Goal: Check status: Check status

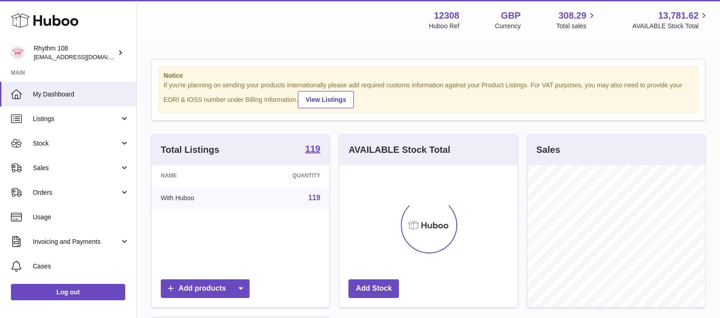
scroll to position [142, 177]
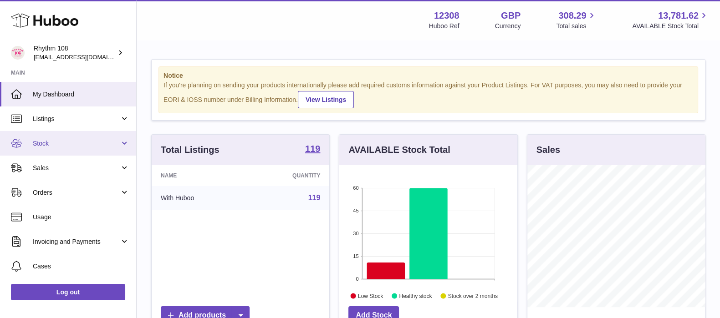
click at [56, 142] on span "Stock" at bounding box center [76, 143] width 87 height 9
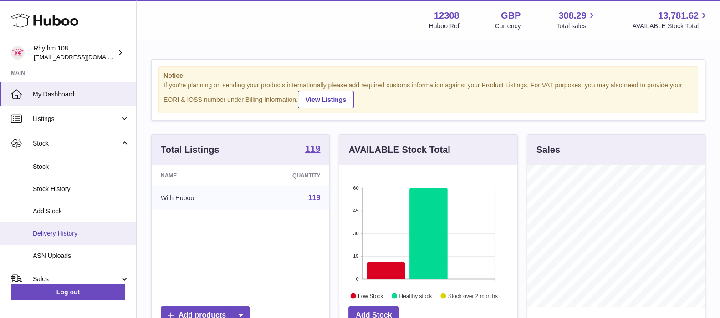
click at [55, 237] on span "Delivery History" at bounding box center [81, 234] width 97 height 9
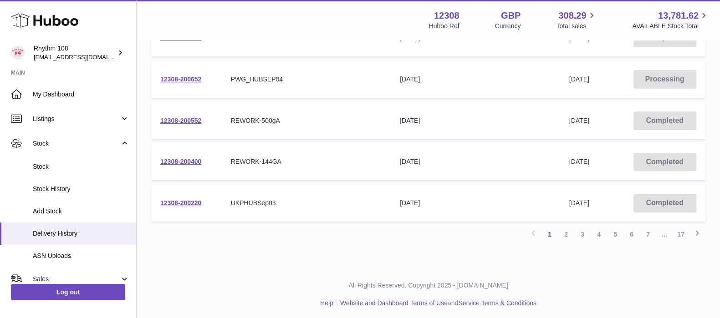
scroll to position [376, 0]
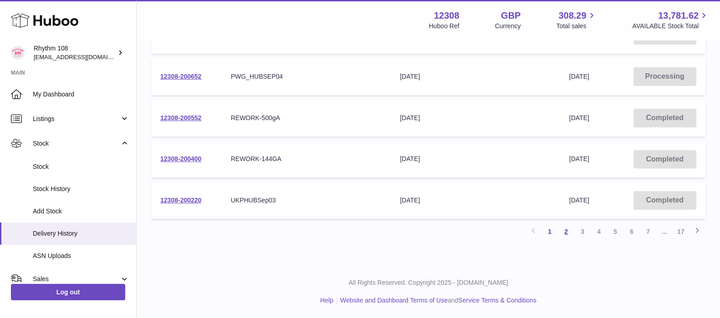
click at [566, 232] on link "2" at bounding box center [566, 232] width 16 height 16
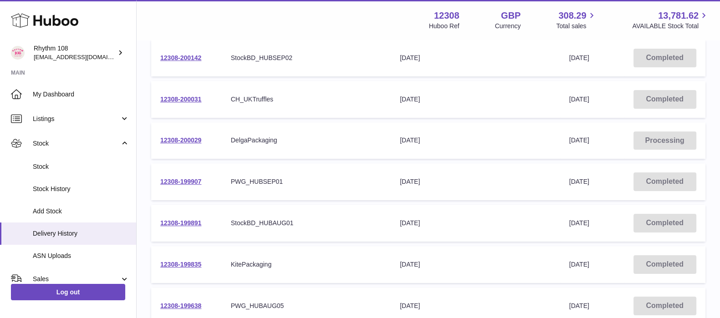
scroll to position [211, 0]
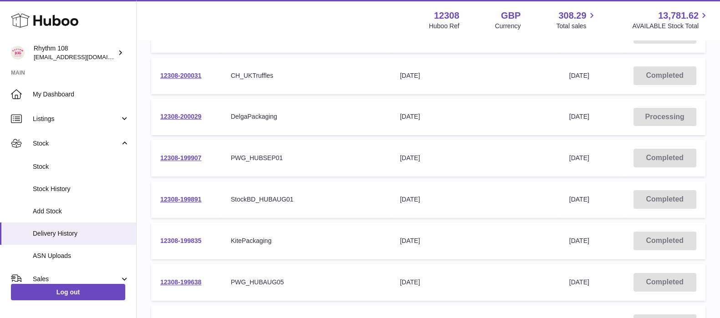
click at [190, 242] on link "12308-199835" at bounding box center [180, 240] width 41 height 7
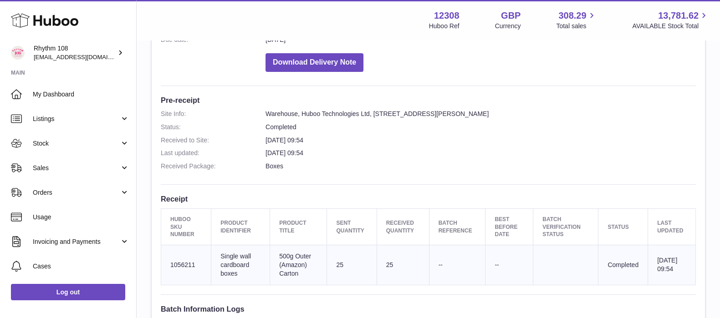
scroll to position [285, 0]
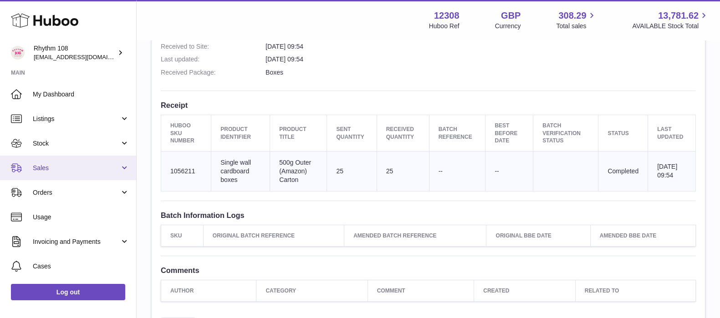
click at [68, 170] on span "Sales" at bounding box center [76, 168] width 87 height 9
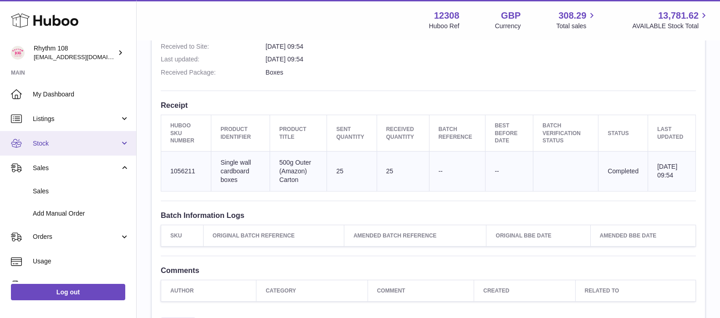
click at [69, 146] on span "Stock" at bounding box center [76, 143] width 87 height 9
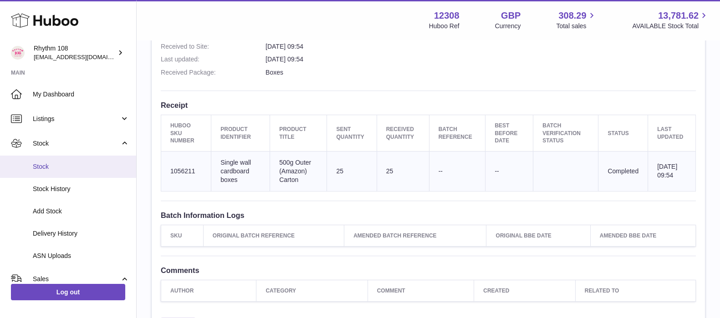
click at [72, 161] on link "Stock" at bounding box center [68, 167] width 136 height 22
